Goal: Task Accomplishment & Management: Use online tool/utility

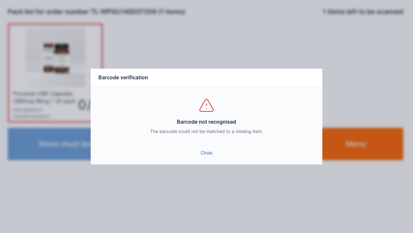
click at [202, 151] on link "Close" at bounding box center [207, 153] width 222 height 12
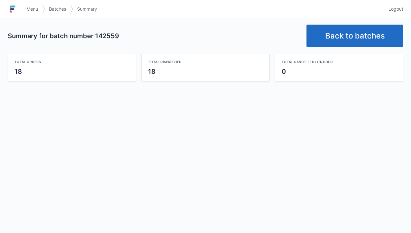
click at [371, 41] on link "Back to batches" at bounding box center [355, 36] width 97 height 23
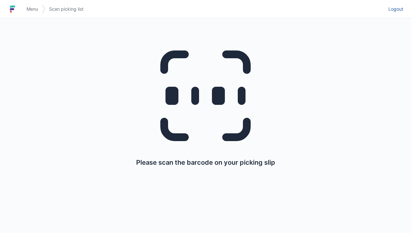
click at [399, 6] on span "Logout" at bounding box center [396, 9] width 15 height 6
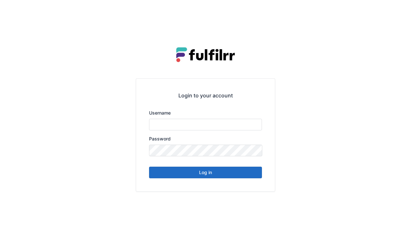
type input "******"
click at [244, 172] on button "Log in" at bounding box center [205, 172] width 113 height 12
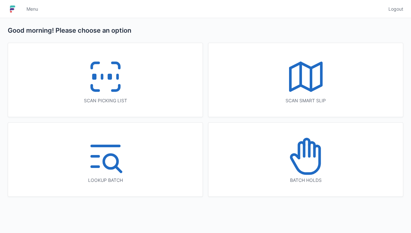
click at [123, 82] on icon at bounding box center [105, 76] width 41 height 41
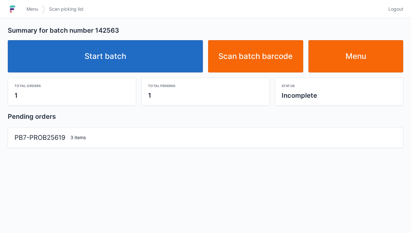
click at [169, 57] on link "Start batch" at bounding box center [105, 56] width 195 height 32
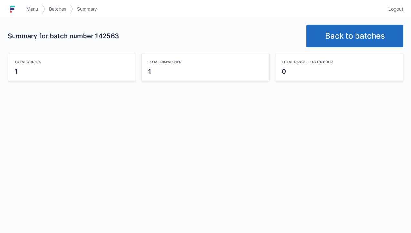
click at [371, 34] on link "Back to batches" at bounding box center [355, 36] width 97 height 23
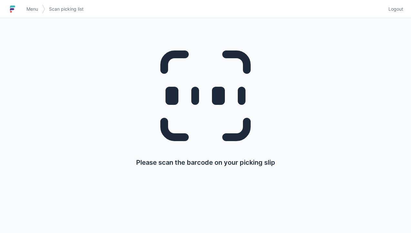
click at [407, 9] on div "Menu Scan picking list Logout" at bounding box center [205, 9] width 411 height 16
click at [407, 10] on div "Menu Scan picking list Logout" at bounding box center [205, 9] width 411 height 16
click at [400, 12] on span "Logout" at bounding box center [396, 9] width 15 height 6
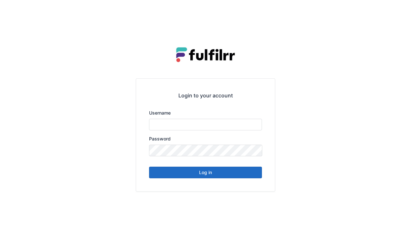
type input "******"
click at [231, 181] on div "Login to your account Username ****** Password Log in" at bounding box center [205, 134] width 139 height 112
click at [243, 175] on button "Log in" at bounding box center [205, 172] width 113 height 12
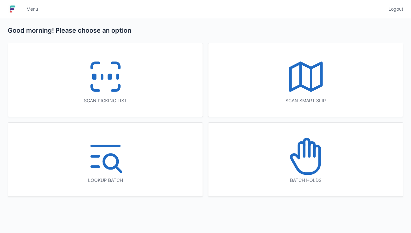
click at [116, 92] on icon at bounding box center [105, 76] width 41 height 41
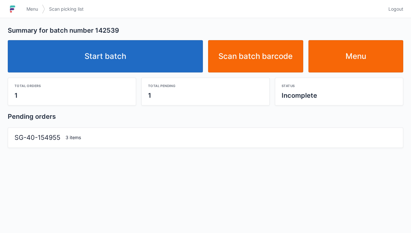
click at [176, 63] on link "Start batch" at bounding box center [105, 56] width 195 height 32
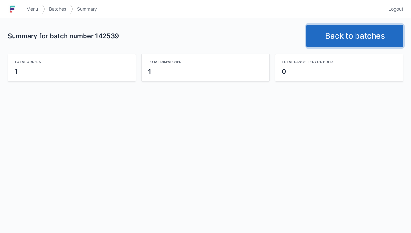
click at [373, 44] on link "Back to batches" at bounding box center [355, 36] width 97 height 23
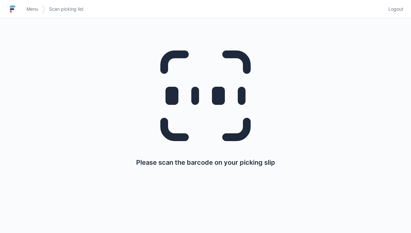
click at [398, 13] on link "Logout" at bounding box center [394, 9] width 19 height 12
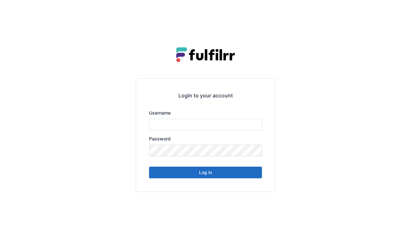
type input "******"
click at [241, 177] on button "Log in" at bounding box center [205, 172] width 113 height 12
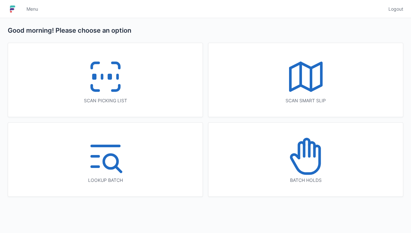
click at [107, 86] on icon at bounding box center [105, 76] width 41 height 41
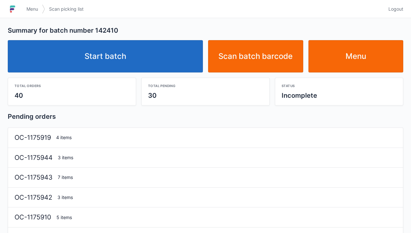
click at [147, 64] on link "Start batch" at bounding box center [105, 56] width 195 height 32
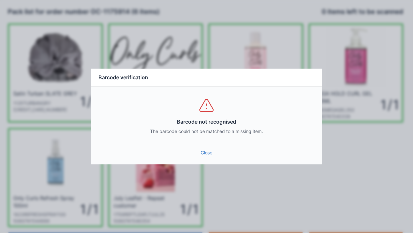
click at [209, 156] on link "Close" at bounding box center [207, 153] width 222 height 12
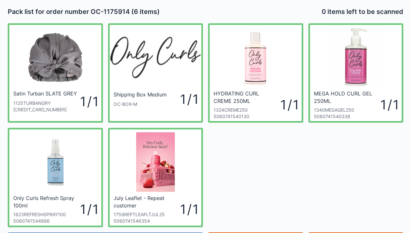
scroll to position [37, 0]
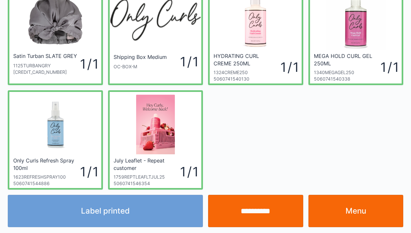
click at [336, 217] on link "Menu" at bounding box center [356, 210] width 95 height 32
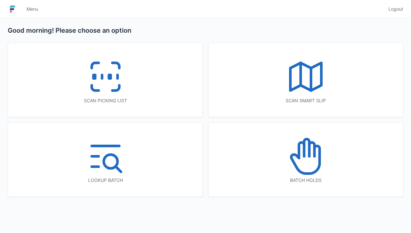
click at [312, 159] on icon at bounding box center [305, 155] width 41 height 41
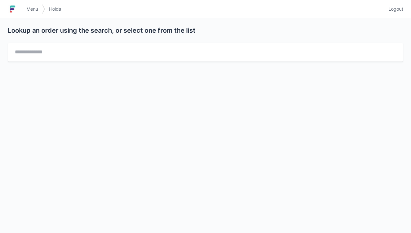
click at [402, 19] on div "Lookup an order using the search, or select one from the list" at bounding box center [205, 48] width 411 height 61
click at [400, 14] on link "Logout" at bounding box center [394, 9] width 19 height 12
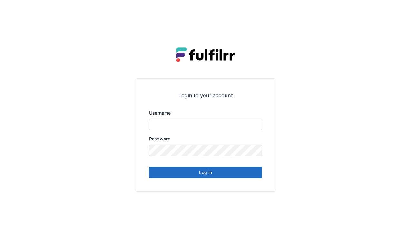
type input "******"
click at [231, 176] on button "Log in" at bounding box center [205, 172] width 113 height 12
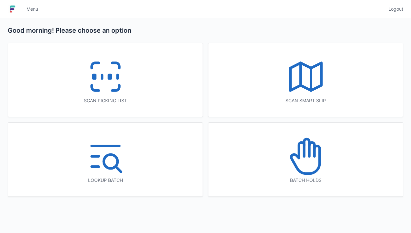
click at [119, 91] on icon at bounding box center [105, 76] width 41 height 41
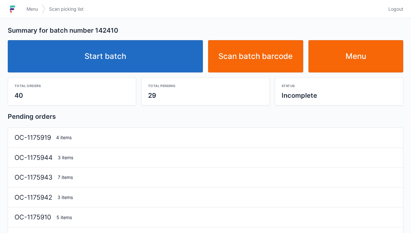
click at [160, 61] on link "Start batch" at bounding box center [105, 56] width 195 height 32
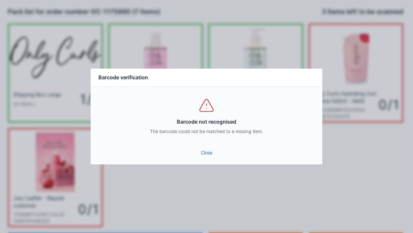
click at [200, 147] on link "Close" at bounding box center [207, 153] width 222 height 12
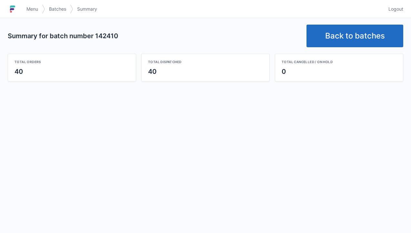
click at [348, 32] on link "Back to batches" at bounding box center [355, 36] width 97 height 23
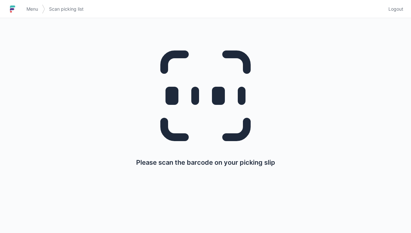
click at [395, 7] on span "Logout" at bounding box center [396, 9] width 15 height 6
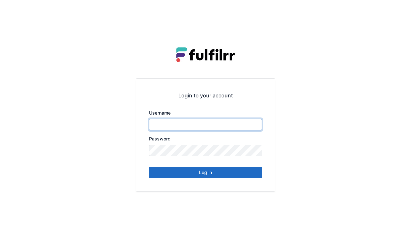
type input "******"
click at [212, 175] on button "Log in" at bounding box center [205, 172] width 113 height 12
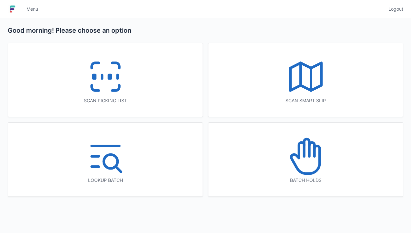
click at [109, 85] on icon at bounding box center [105, 76] width 41 height 41
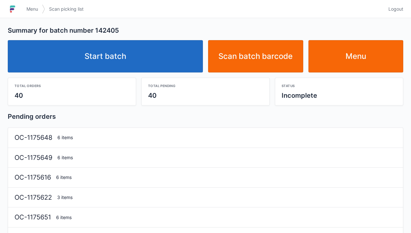
click at [166, 58] on link "Start batch" at bounding box center [105, 56] width 195 height 32
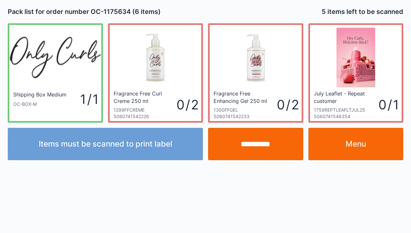
click at [376, 148] on link "Menu" at bounding box center [356, 144] width 95 height 32
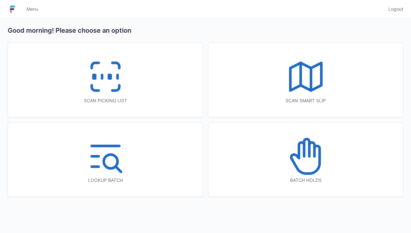
click at [99, 70] on icon at bounding box center [105, 76] width 41 height 41
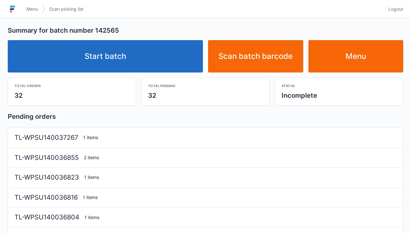
click at [153, 71] on link "Start batch" at bounding box center [105, 56] width 195 height 32
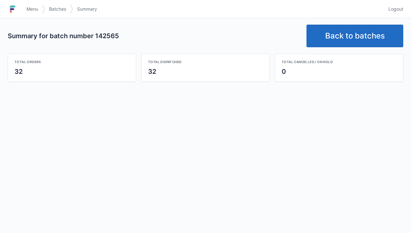
click at [349, 36] on link "Back to batches" at bounding box center [355, 36] width 97 height 23
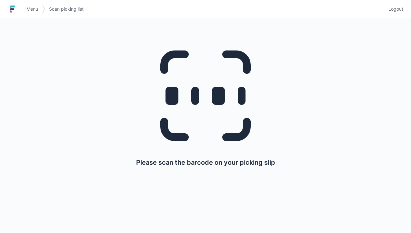
click at [397, 14] on link "Logout" at bounding box center [394, 9] width 19 height 12
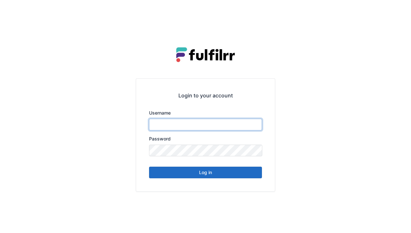
type input "******"
click at [247, 175] on button "Log in" at bounding box center [205, 172] width 113 height 12
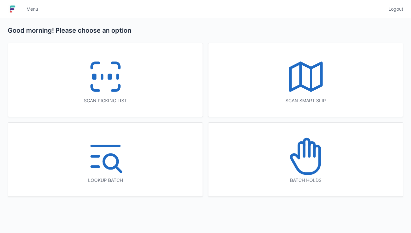
click at [108, 87] on icon at bounding box center [105, 76] width 41 height 41
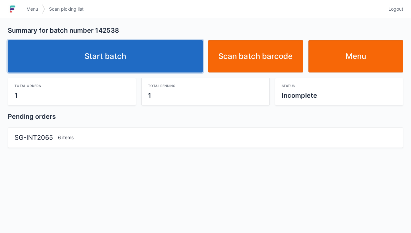
click at [176, 56] on link "Start batch" at bounding box center [105, 56] width 195 height 32
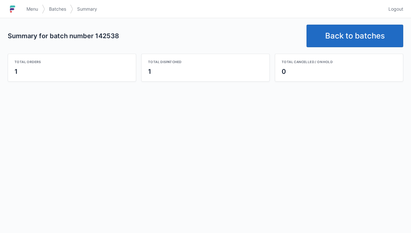
click at [360, 31] on link "Back to batches" at bounding box center [355, 36] width 97 height 23
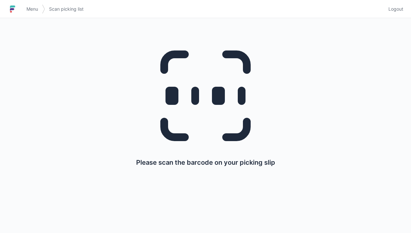
click at [398, 7] on span "Logout" at bounding box center [396, 9] width 15 height 6
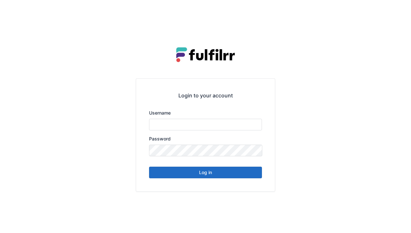
type input "******"
click at [227, 176] on button "Log in" at bounding box center [205, 172] width 113 height 12
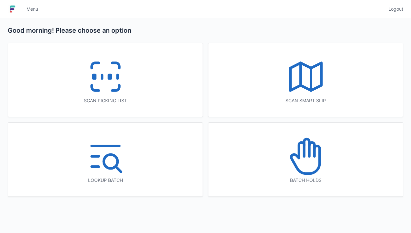
click at [121, 76] on icon at bounding box center [105, 76] width 41 height 41
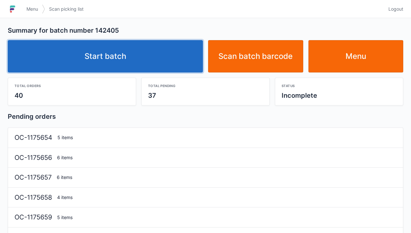
click at [160, 56] on link "Start batch" at bounding box center [105, 56] width 195 height 32
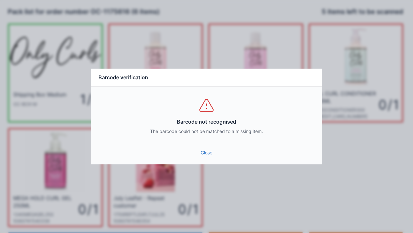
click at [205, 148] on link "Close" at bounding box center [207, 153] width 222 height 12
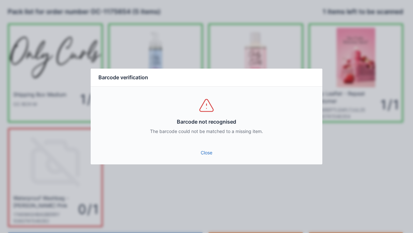
click at [199, 147] on link "Close" at bounding box center [207, 153] width 222 height 12
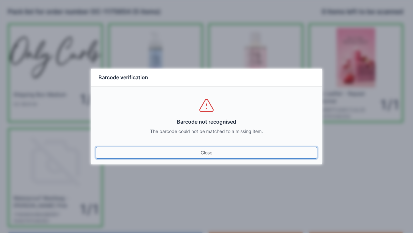
click at [96, 147] on link "Close" at bounding box center [207, 153] width 222 height 12
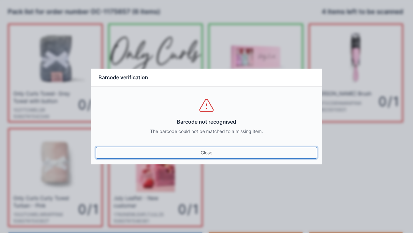
click at [211, 156] on link "Close" at bounding box center [207, 153] width 222 height 12
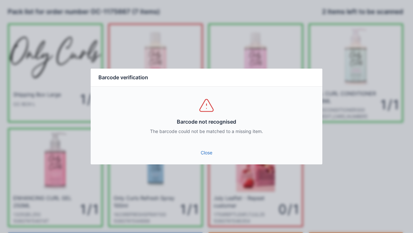
click at [212, 152] on link "Close" at bounding box center [207, 153] width 222 height 12
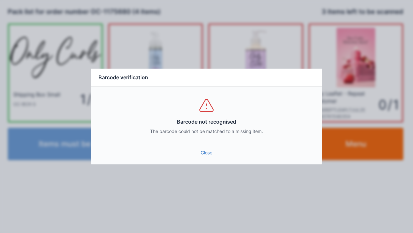
click at [210, 151] on link "Close" at bounding box center [207, 153] width 222 height 12
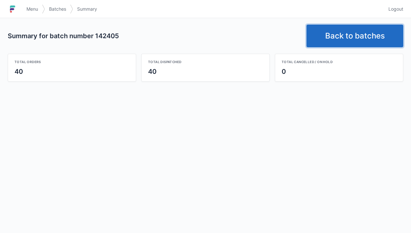
click at [362, 34] on link "Back to batches" at bounding box center [355, 36] width 97 height 23
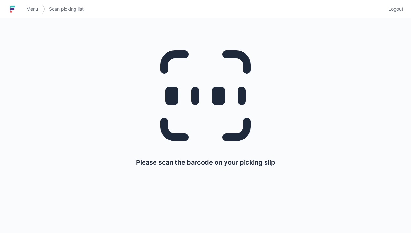
click at [402, 6] on span "Logout" at bounding box center [396, 9] width 15 height 6
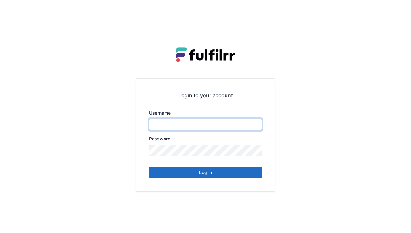
type input "******"
click at [226, 177] on button "Log in" at bounding box center [205, 172] width 113 height 12
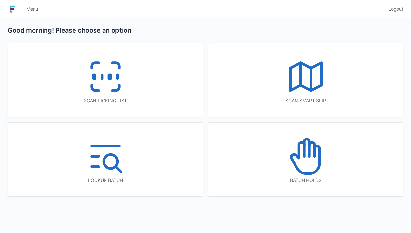
click at [100, 88] on icon at bounding box center [105, 76] width 41 height 41
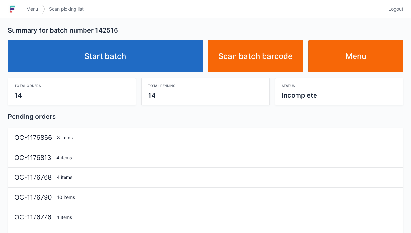
click at [166, 57] on link "Start batch" at bounding box center [105, 56] width 195 height 32
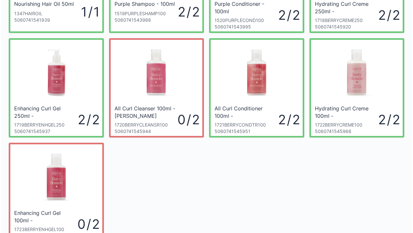
scroll to position [217, 0]
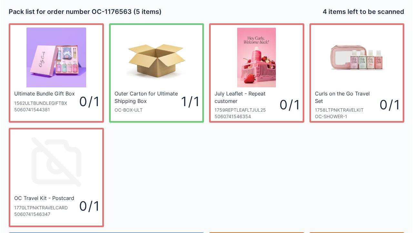
scroll to position [37, 0]
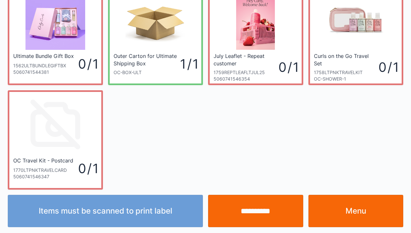
click at [247, 212] on input "**********" at bounding box center [255, 210] width 95 height 32
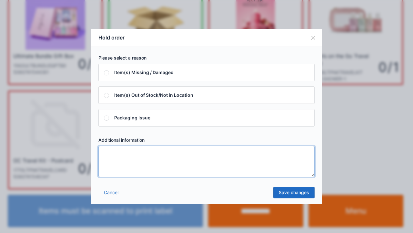
click at [126, 174] on textarea at bounding box center [206, 161] width 216 height 31
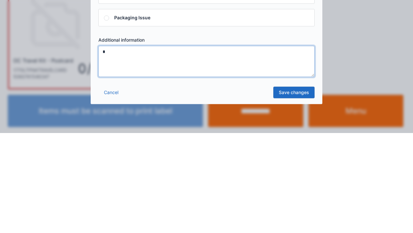
type textarea "*"
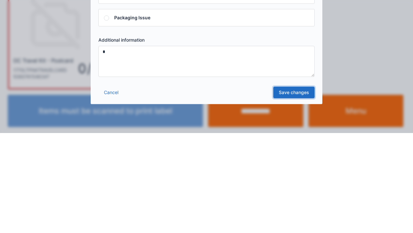
click at [289, 194] on link "Save changes" at bounding box center [294, 192] width 41 height 12
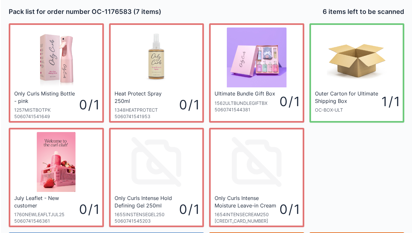
scroll to position [37, 0]
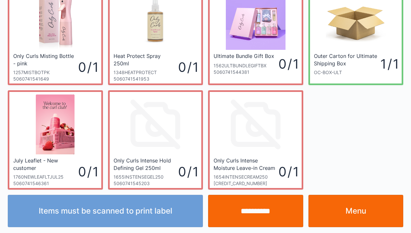
click at [256, 206] on input "**********" at bounding box center [255, 210] width 95 height 32
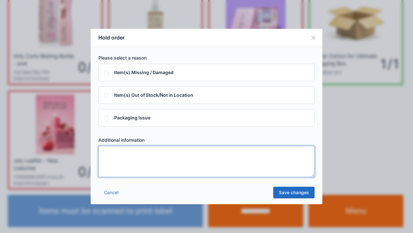
click at [128, 175] on textarea at bounding box center [206, 161] width 216 height 31
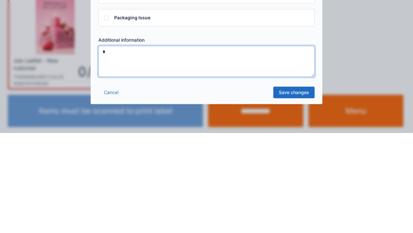
type textarea "*"
click at [306, 194] on link "Save changes" at bounding box center [294, 192] width 41 height 12
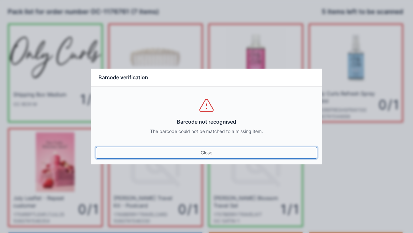
click at [206, 154] on link "Close" at bounding box center [207, 153] width 222 height 12
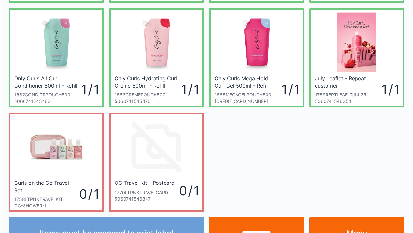
scroll to position [142, 0]
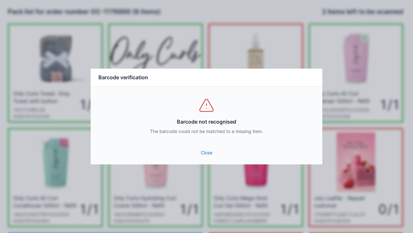
click at [208, 150] on link "Close" at bounding box center [207, 153] width 222 height 12
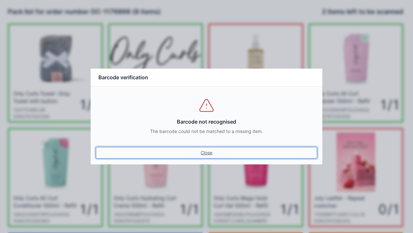
click at [208, 150] on link "Close" at bounding box center [207, 153] width 222 height 12
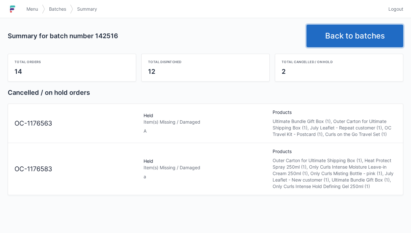
click at [366, 29] on link "Back to batches" at bounding box center [355, 36] width 97 height 23
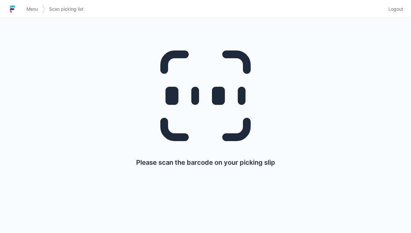
click at [391, 5] on link "Logout" at bounding box center [394, 9] width 19 height 12
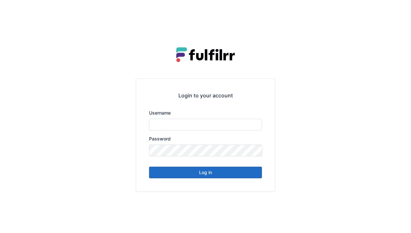
type input "******"
click at [236, 174] on button "Log in" at bounding box center [205, 172] width 113 height 12
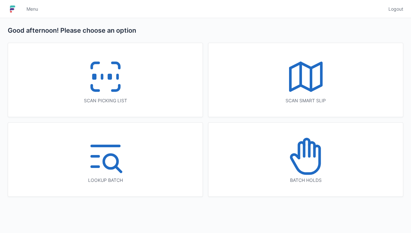
click at [125, 89] on icon at bounding box center [105, 76] width 41 height 41
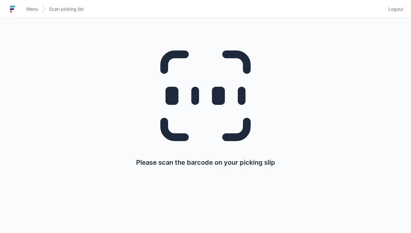
click at [392, 8] on span "Logout" at bounding box center [396, 9] width 15 height 6
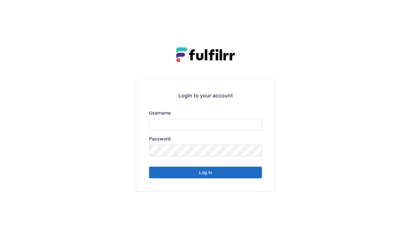
type input "******"
click at [232, 176] on button "Log in" at bounding box center [205, 172] width 113 height 12
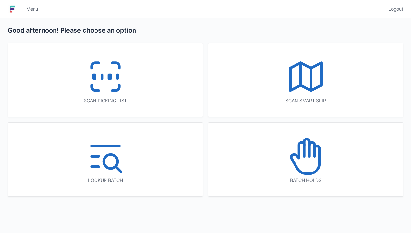
click at [306, 170] on icon at bounding box center [305, 155] width 41 height 41
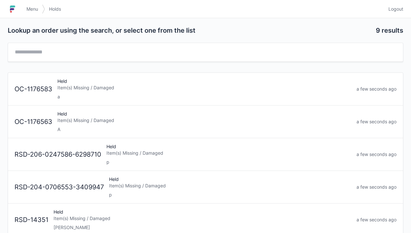
click at [157, 102] on link "OC-1176583 Held Item(s) Missing / Damaged a a few seconds ago" at bounding box center [205, 89] width 395 height 33
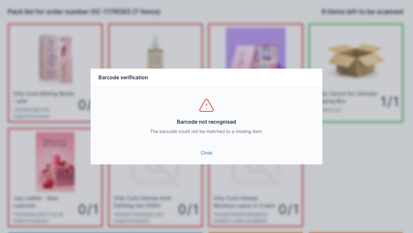
click at [205, 157] on link "Close" at bounding box center [207, 153] width 222 height 12
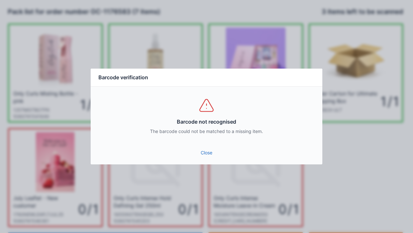
click at [205, 154] on link "Close" at bounding box center [207, 153] width 222 height 12
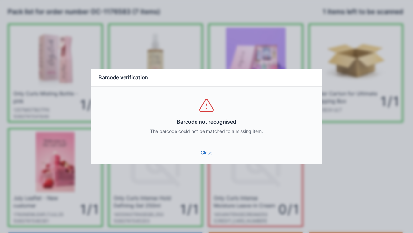
click at [210, 153] on link "Close" at bounding box center [207, 153] width 222 height 12
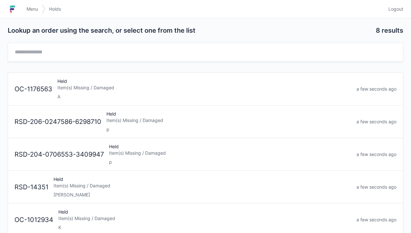
click at [165, 84] on div "Item(s) Missing / Damaged" at bounding box center [204, 87] width 294 height 6
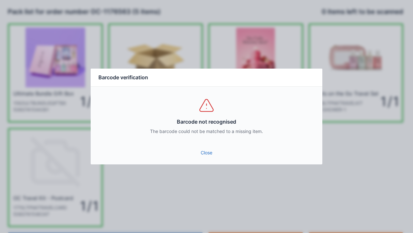
click at [213, 153] on link "Close" at bounding box center [207, 153] width 222 height 12
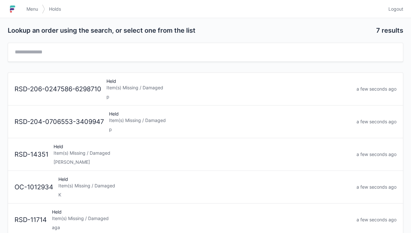
click at [395, 7] on span "Logout" at bounding box center [396, 9] width 15 height 6
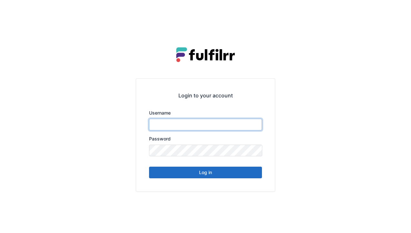
type input "******"
click at [218, 176] on button "Log in" at bounding box center [205, 172] width 113 height 12
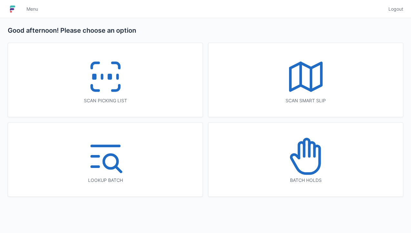
click at [111, 87] on icon at bounding box center [105, 76] width 41 height 41
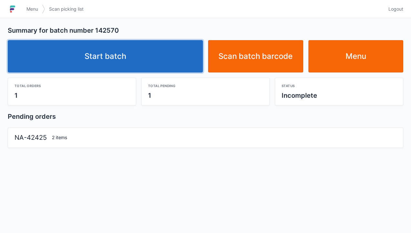
click at [169, 55] on link "Start batch" at bounding box center [105, 56] width 195 height 32
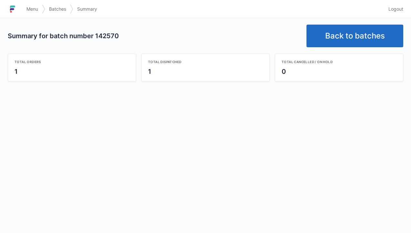
click at [369, 38] on link "Back to batches" at bounding box center [355, 36] width 97 height 23
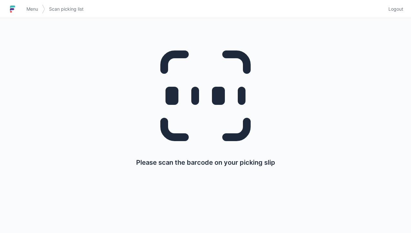
click at [400, 13] on link "Logout" at bounding box center [394, 9] width 19 height 12
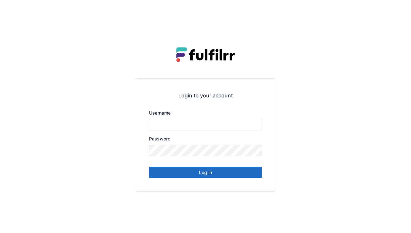
type input "******"
click at [194, 177] on button "Log in" at bounding box center [205, 172] width 113 height 12
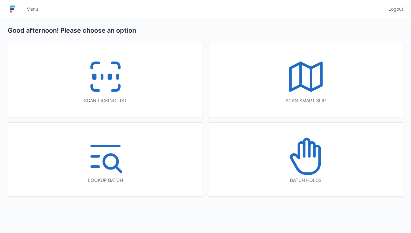
click at [105, 87] on icon at bounding box center [105, 76] width 41 height 41
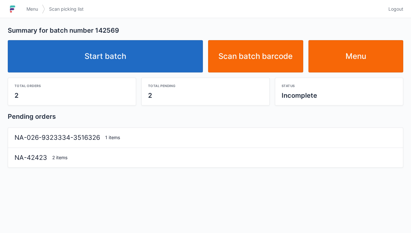
click at [161, 61] on link "Start batch" at bounding box center [105, 56] width 195 height 32
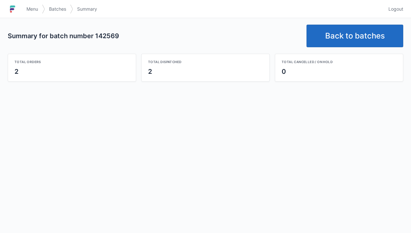
click at [373, 39] on link "Back to batches" at bounding box center [355, 36] width 97 height 23
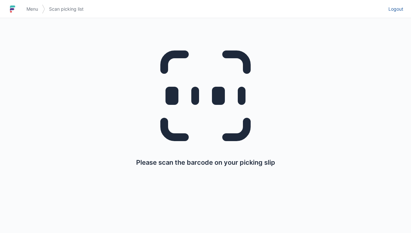
click at [398, 14] on link "Logout" at bounding box center [394, 9] width 19 height 12
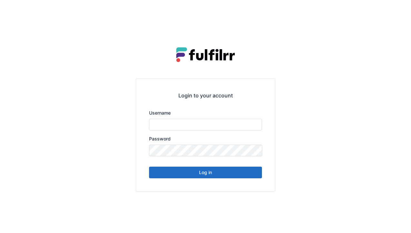
type input "******"
click at [235, 182] on div "Login to your account Username ****** Password Log in" at bounding box center [205, 134] width 139 height 112
click at [222, 177] on button "Log in" at bounding box center [205, 172] width 113 height 12
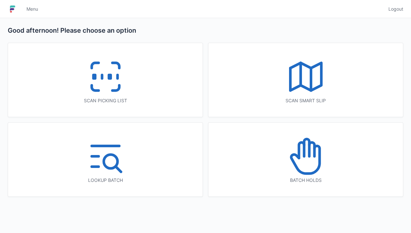
click at [118, 94] on icon at bounding box center [105, 76] width 41 height 41
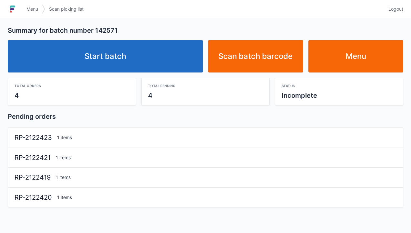
click at [173, 53] on link "Start batch" at bounding box center [105, 56] width 195 height 32
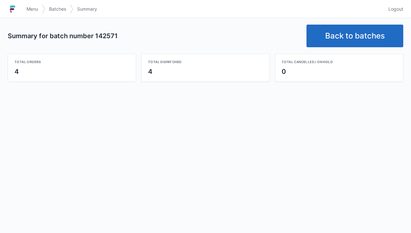
click at [369, 28] on link "Back to batches" at bounding box center [355, 36] width 97 height 23
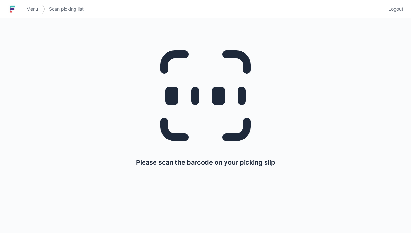
click at [403, 7] on span "Logout" at bounding box center [396, 9] width 15 height 6
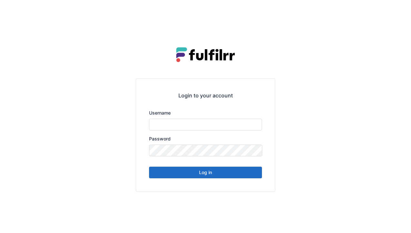
type input "******"
click at [225, 171] on button "Log in" at bounding box center [205, 172] width 113 height 12
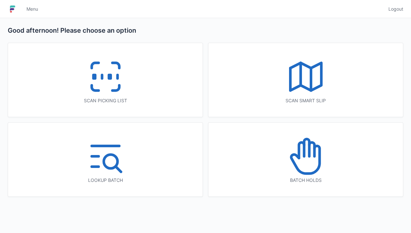
click at [121, 82] on icon at bounding box center [105, 76] width 41 height 41
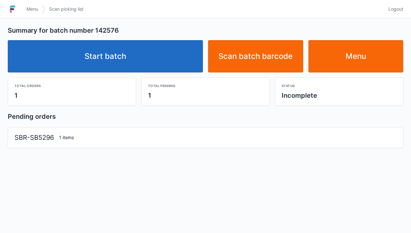
click at [171, 55] on link "Start batch" at bounding box center [105, 56] width 195 height 32
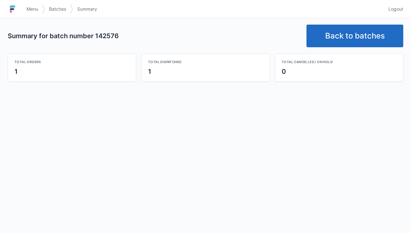
click at [372, 38] on link "Back to batches" at bounding box center [355, 36] width 97 height 23
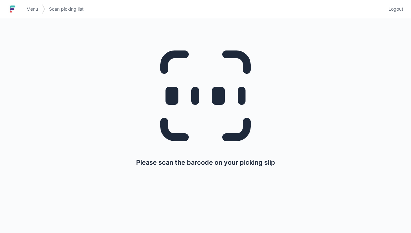
click at [400, 12] on link "Logout" at bounding box center [394, 9] width 19 height 12
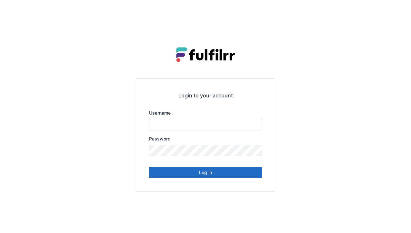
type input "******"
click at [233, 174] on button "Log in" at bounding box center [205, 172] width 113 height 12
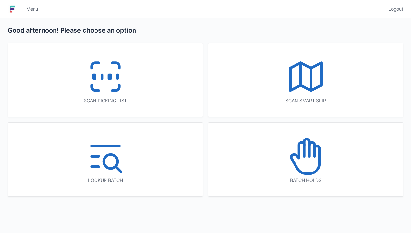
click at [125, 81] on icon at bounding box center [105, 76] width 41 height 41
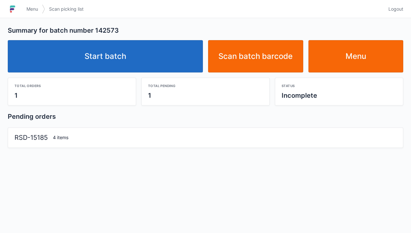
click at [167, 61] on link "Start batch" at bounding box center [105, 56] width 195 height 32
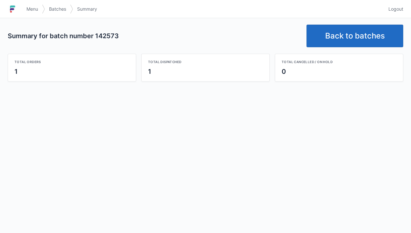
click at [371, 43] on link "Back to batches" at bounding box center [355, 36] width 97 height 23
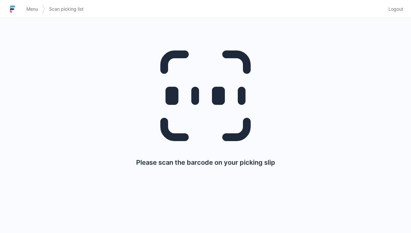
click at [408, 16] on div "Menu Scan picking list Logout" at bounding box center [205, 9] width 411 height 16
click at [392, 13] on link "Logout" at bounding box center [394, 9] width 19 height 12
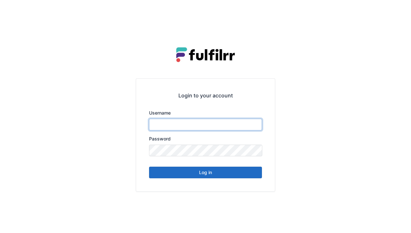
type input "******"
click at [235, 176] on button "Log in" at bounding box center [205, 172] width 113 height 12
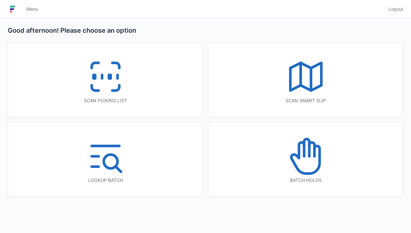
click at [114, 75] on icon at bounding box center [105, 76] width 41 height 41
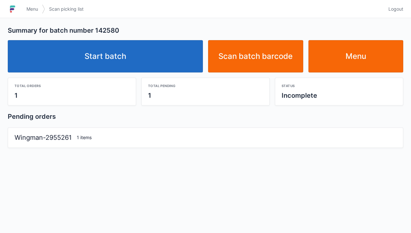
click at [176, 58] on link "Start batch" at bounding box center [105, 56] width 195 height 32
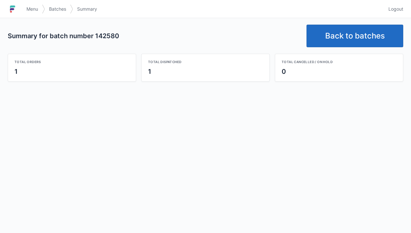
click at [385, 36] on link "Back to batches" at bounding box center [355, 36] width 97 height 23
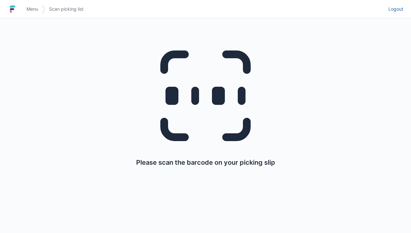
click at [402, 12] on span "Logout" at bounding box center [396, 9] width 15 height 6
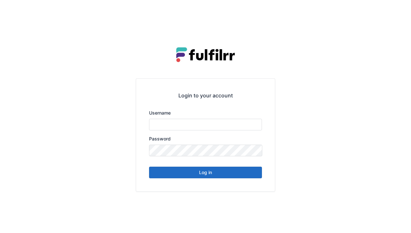
type input "******"
click at [222, 177] on button "Log in" at bounding box center [205, 172] width 113 height 12
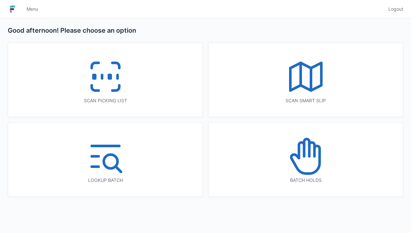
click at [122, 89] on icon at bounding box center [105, 76] width 41 height 41
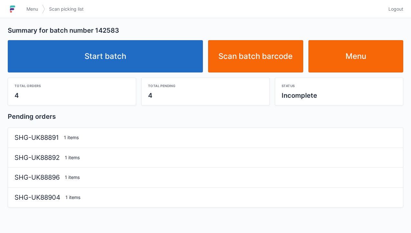
click at [170, 57] on link "Start batch" at bounding box center [105, 56] width 195 height 32
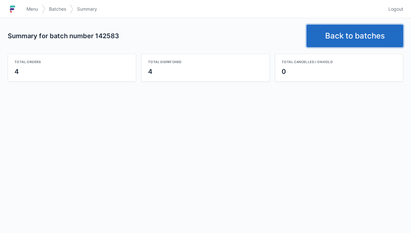
click at [358, 42] on link "Back to batches" at bounding box center [355, 36] width 97 height 23
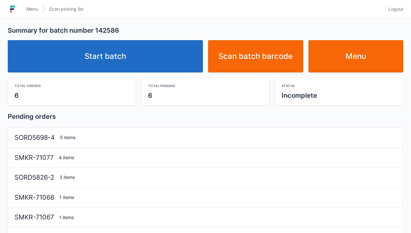
click at [177, 71] on link "Start batch" at bounding box center [105, 56] width 195 height 32
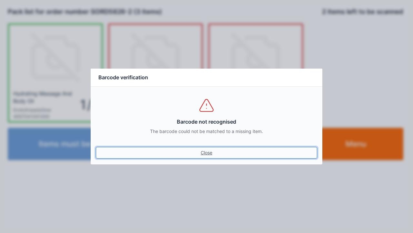
click at [200, 157] on link "Close" at bounding box center [207, 153] width 222 height 12
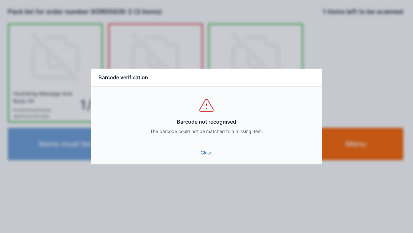
click at [213, 157] on link "Close" at bounding box center [207, 153] width 222 height 12
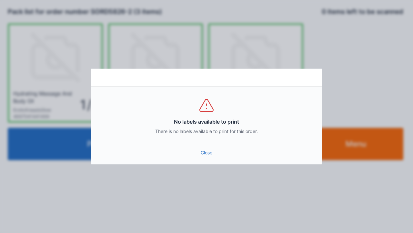
click at [210, 157] on link "Close" at bounding box center [207, 153] width 222 height 12
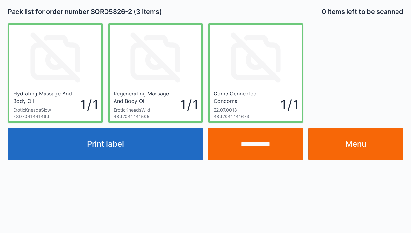
click at [343, 140] on link "Menu" at bounding box center [356, 144] width 95 height 32
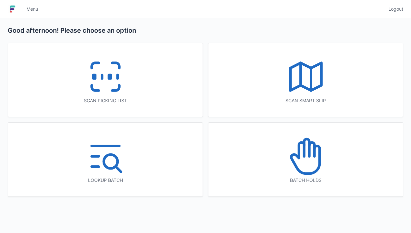
click at [105, 89] on icon at bounding box center [105, 76] width 41 height 41
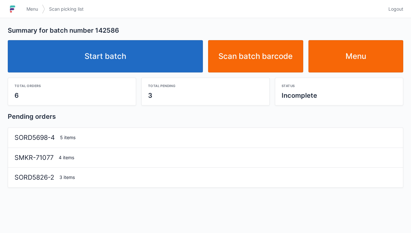
click at [182, 42] on link "Start batch" at bounding box center [105, 56] width 195 height 32
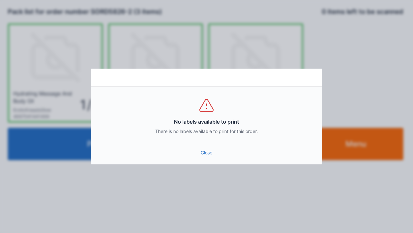
click at [208, 147] on link "Close" at bounding box center [207, 153] width 222 height 12
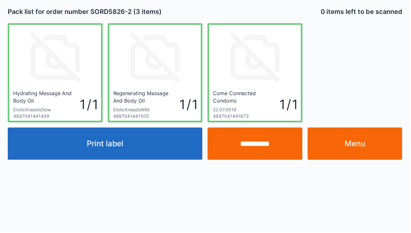
click at [263, 153] on input "**********" at bounding box center [255, 144] width 95 height 32
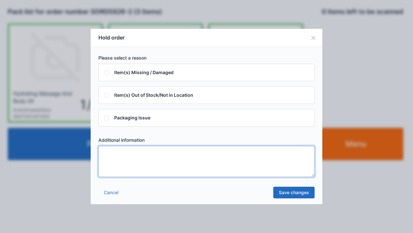
click at [133, 169] on textarea at bounding box center [206, 161] width 216 height 31
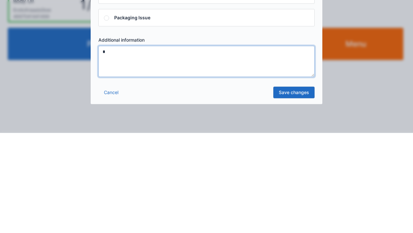
type textarea "*"
click at [299, 196] on link "Save changes" at bounding box center [294, 192] width 41 height 12
